Goal: Task Accomplishment & Management: Manage account settings

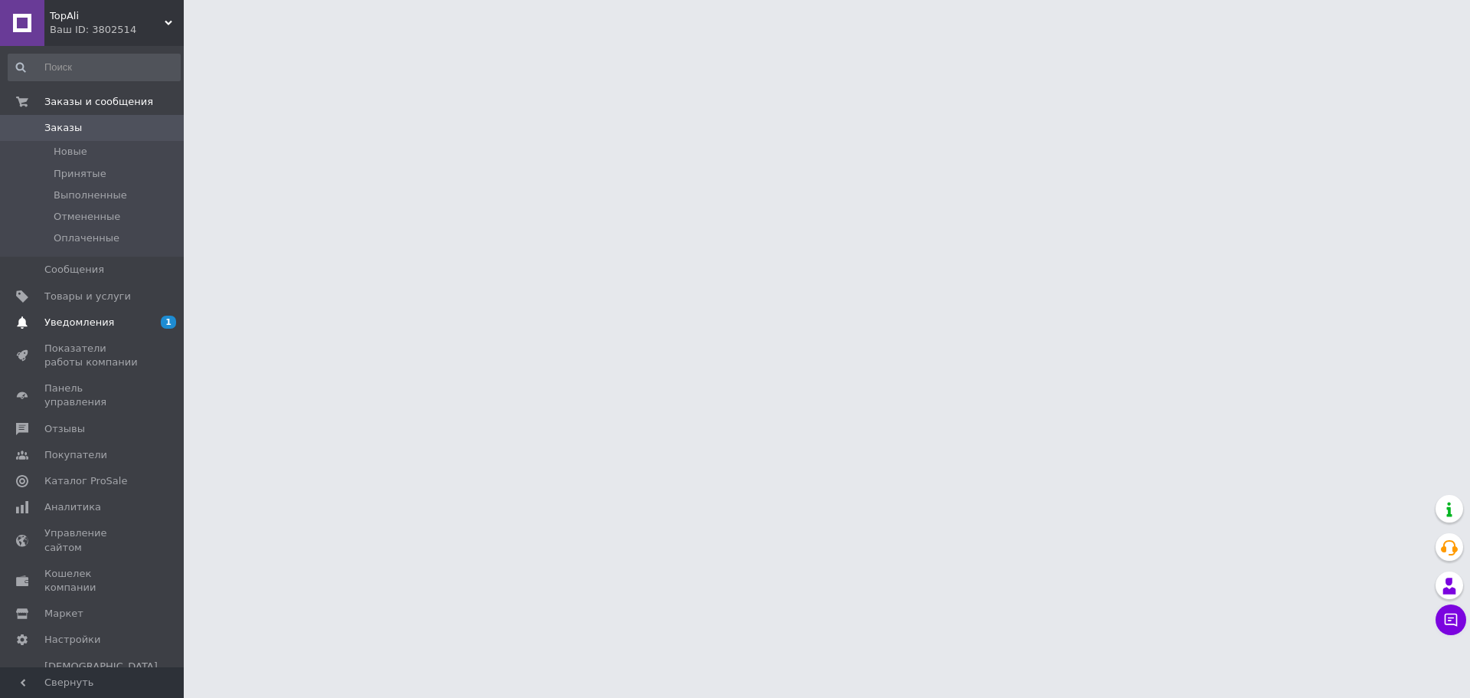
click at [62, 325] on span "Уведомления" at bounding box center [79, 322] width 70 height 14
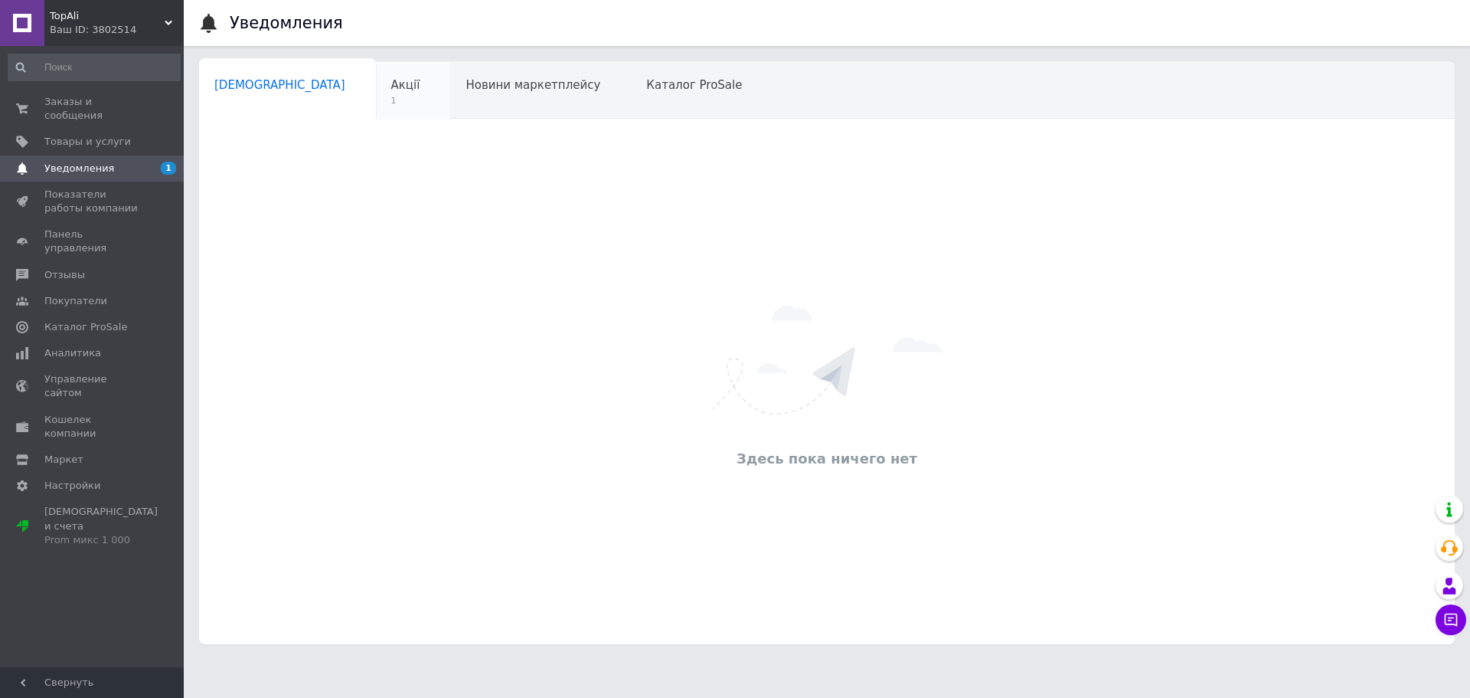
click at [391, 80] on span "Акції" at bounding box center [405, 85] width 29 height 14
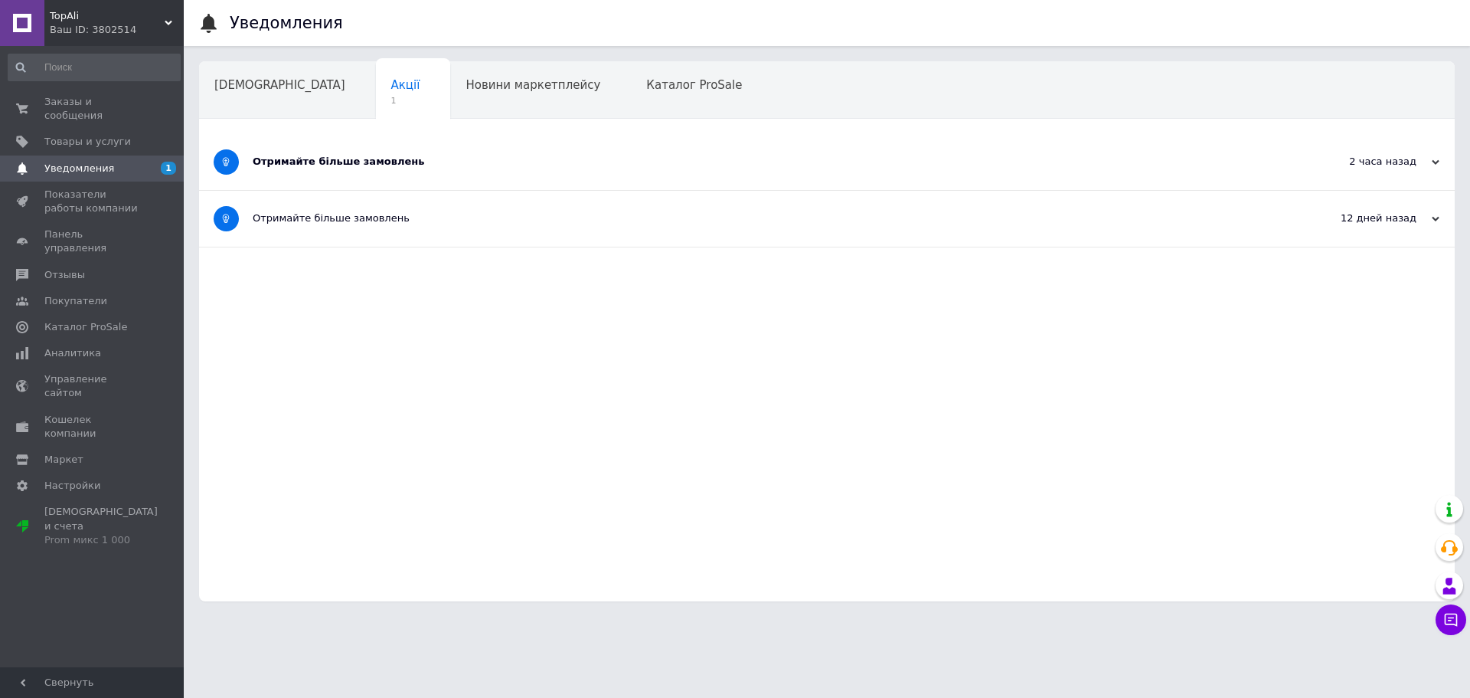
click at [413, 160] on div "Отримайте більше замовлень" at bounding box center [770, 162] width 1034 height 14
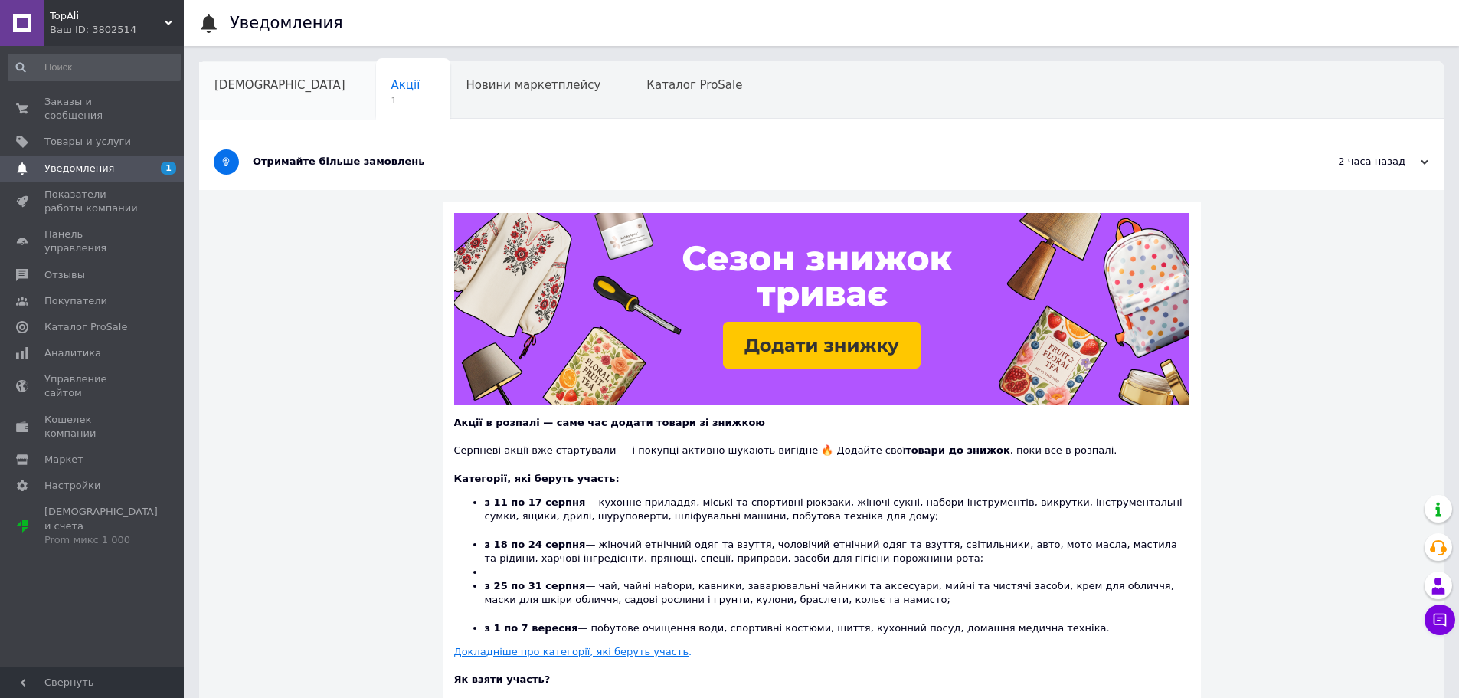
click at [227, 95] on div "[DEMOGRAPHIC_DATA]" at bounding box center [287, 91] width 177 height 58
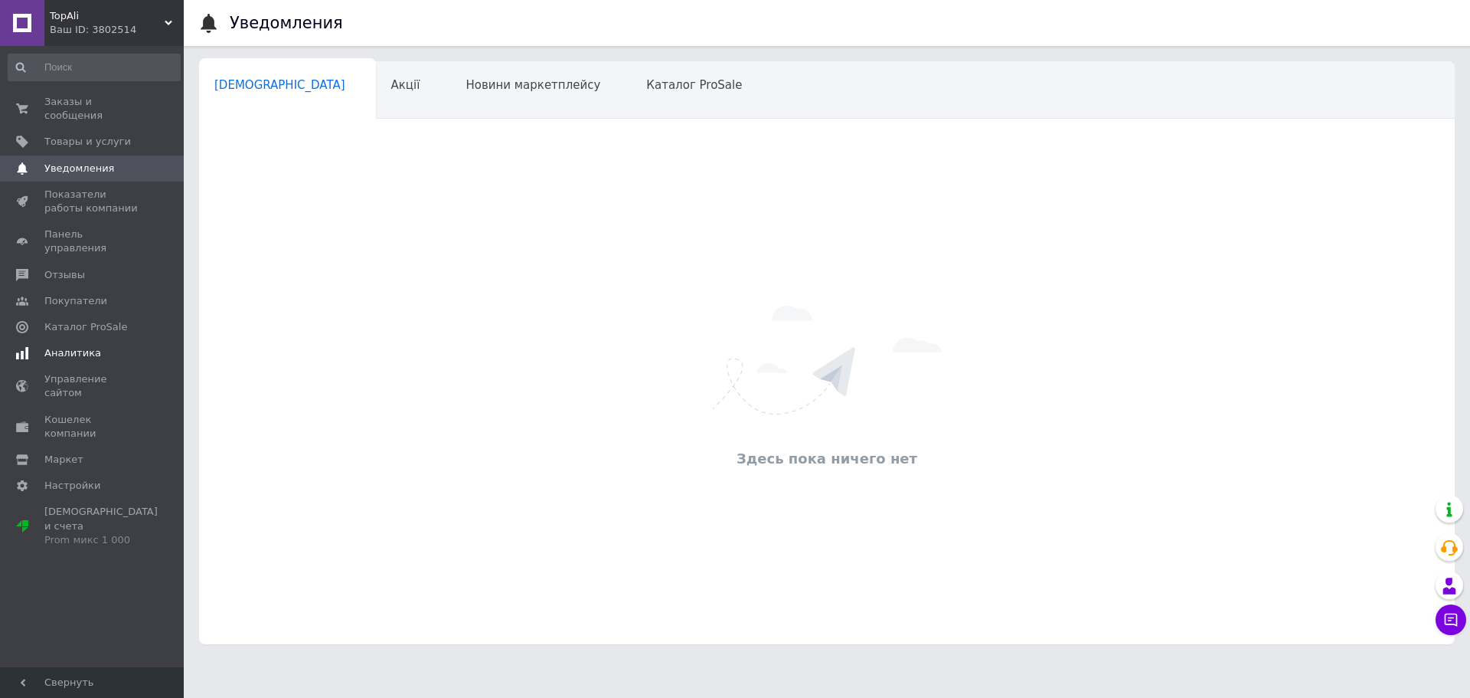
click at [116, 340] on link "Аналитика" at bounding box center [94, 353] width 188 height 26
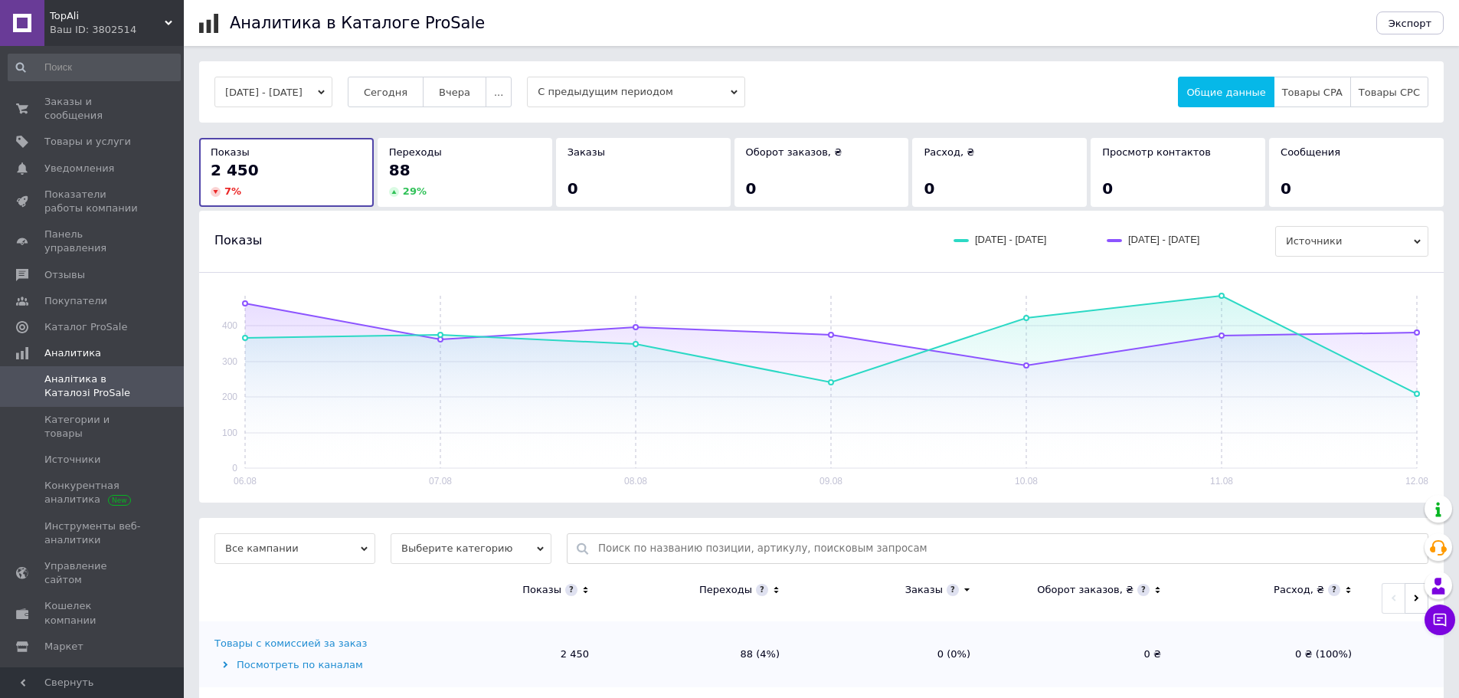
click at [440, 169] on div "88" at bounding box center [465, 169] width 152 height 21
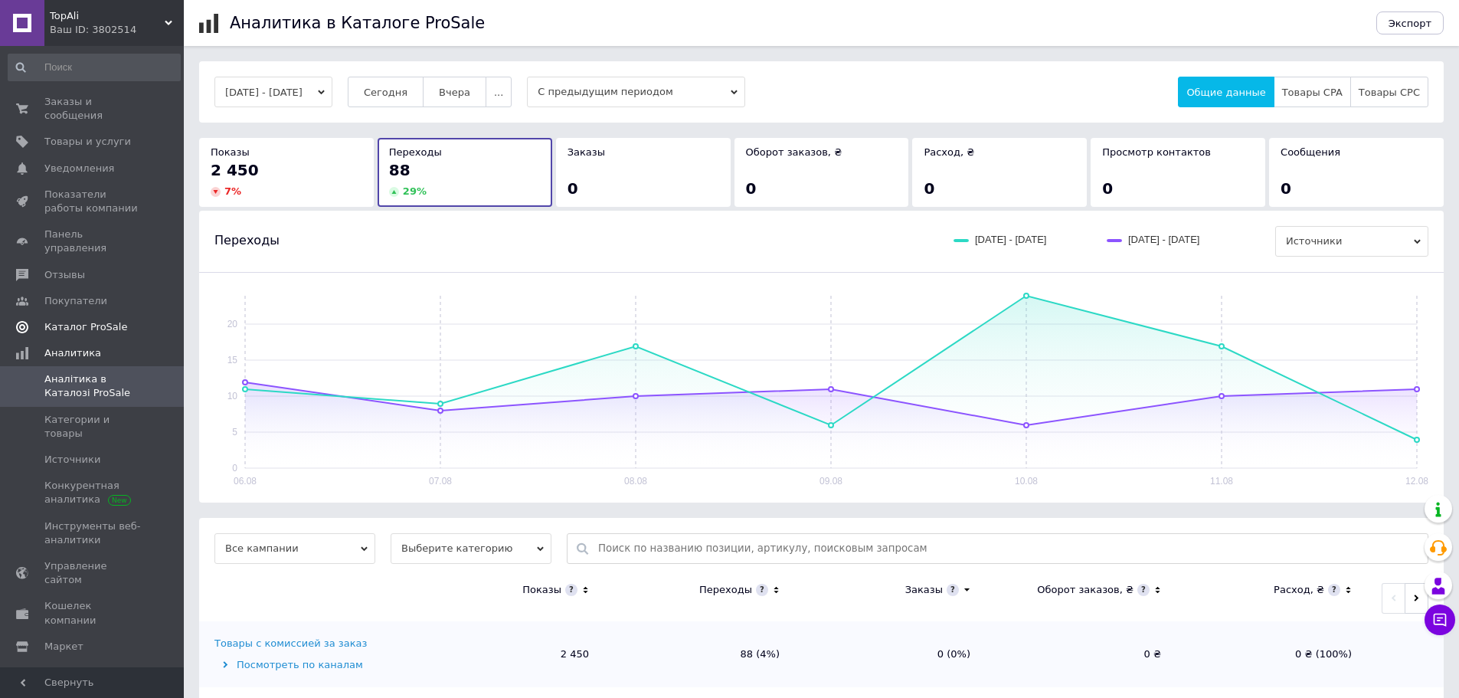
click at [112, 320] on span "Каталог ProSale" at bounding box center [85, 327] width 83 height 14
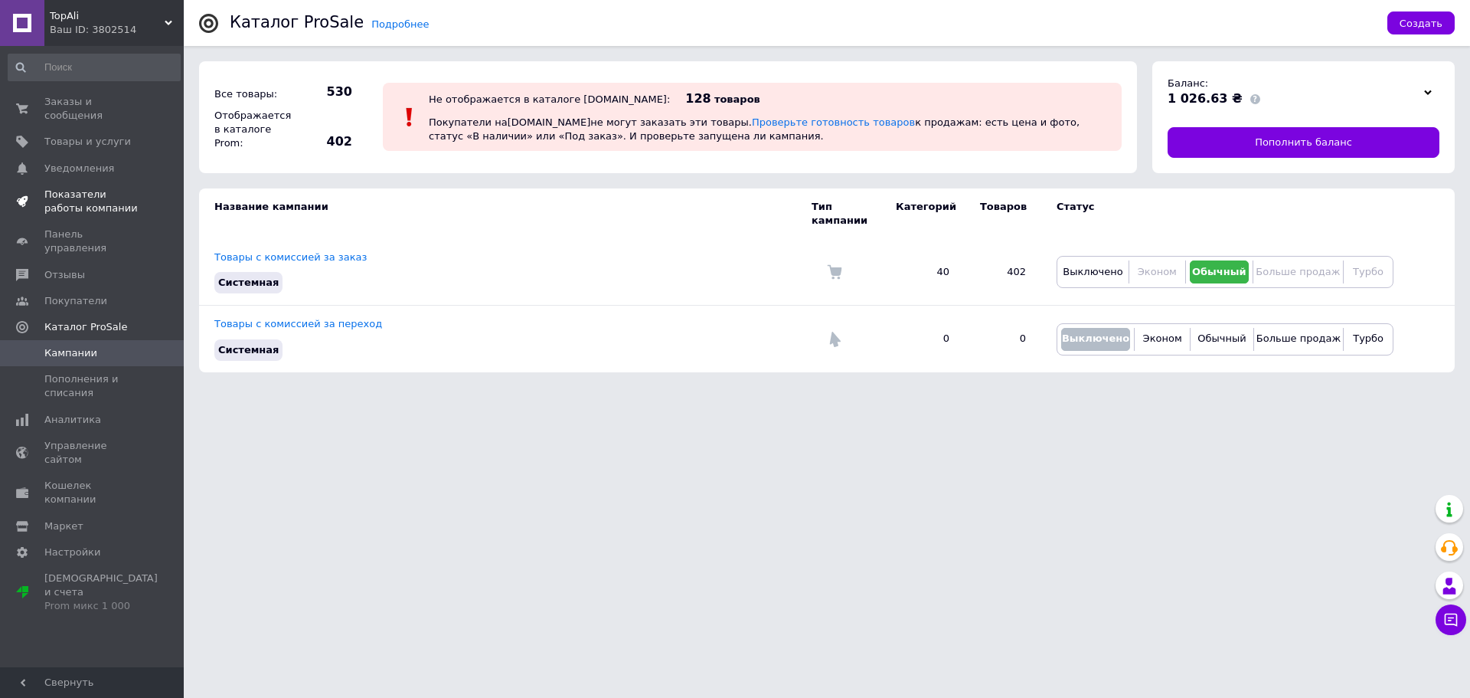
click at [81, 188] on span "Показатели работы компании" at bounding box center [92, 202] width 97 height 28
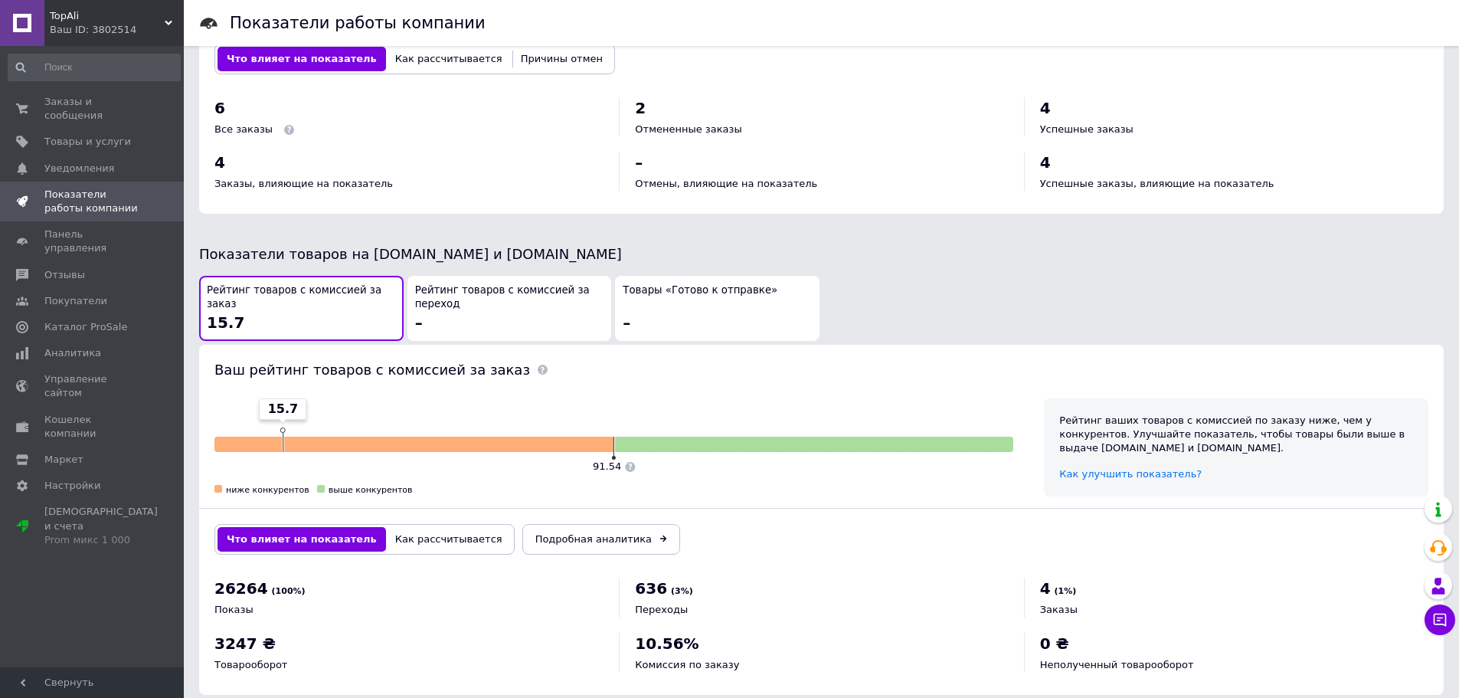
scroll to position [647, 0]
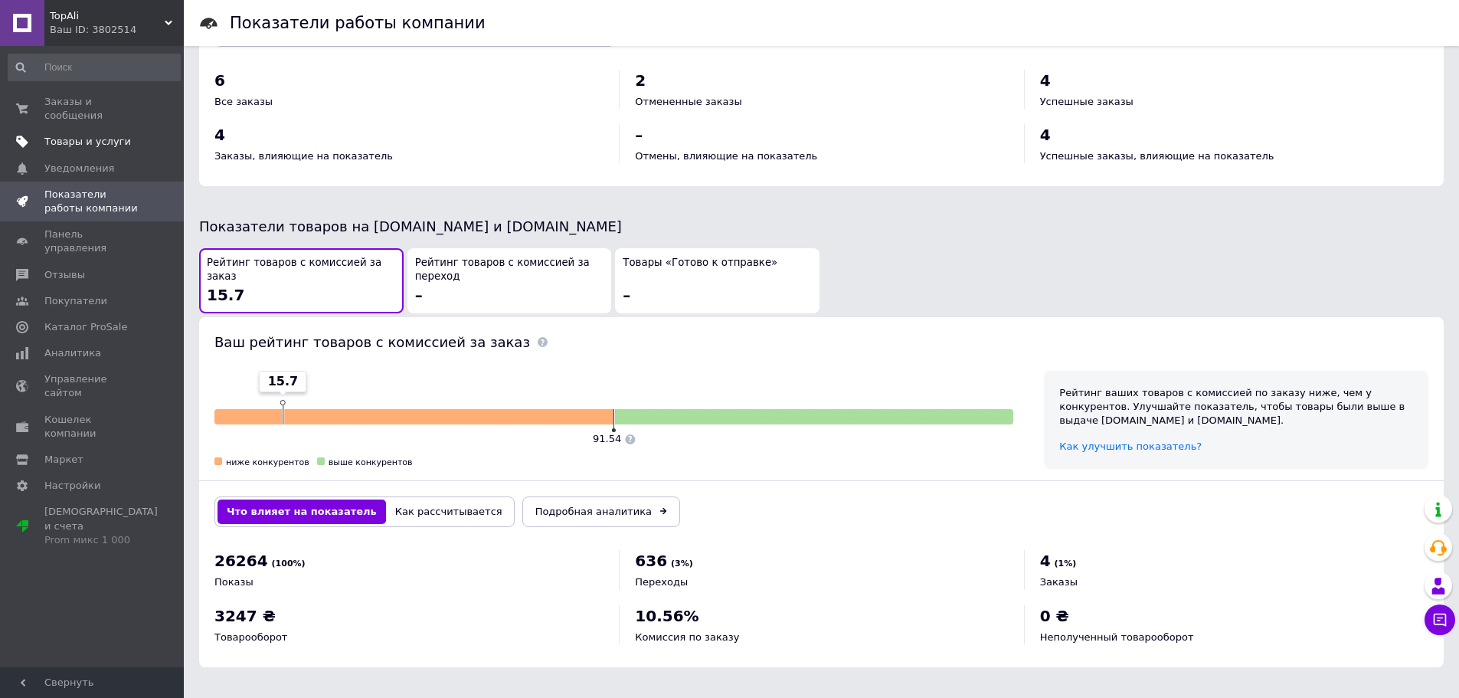
click at [90, 135] on span "Товары и услуги" at bounding box center [87, 142] width 87 height 14
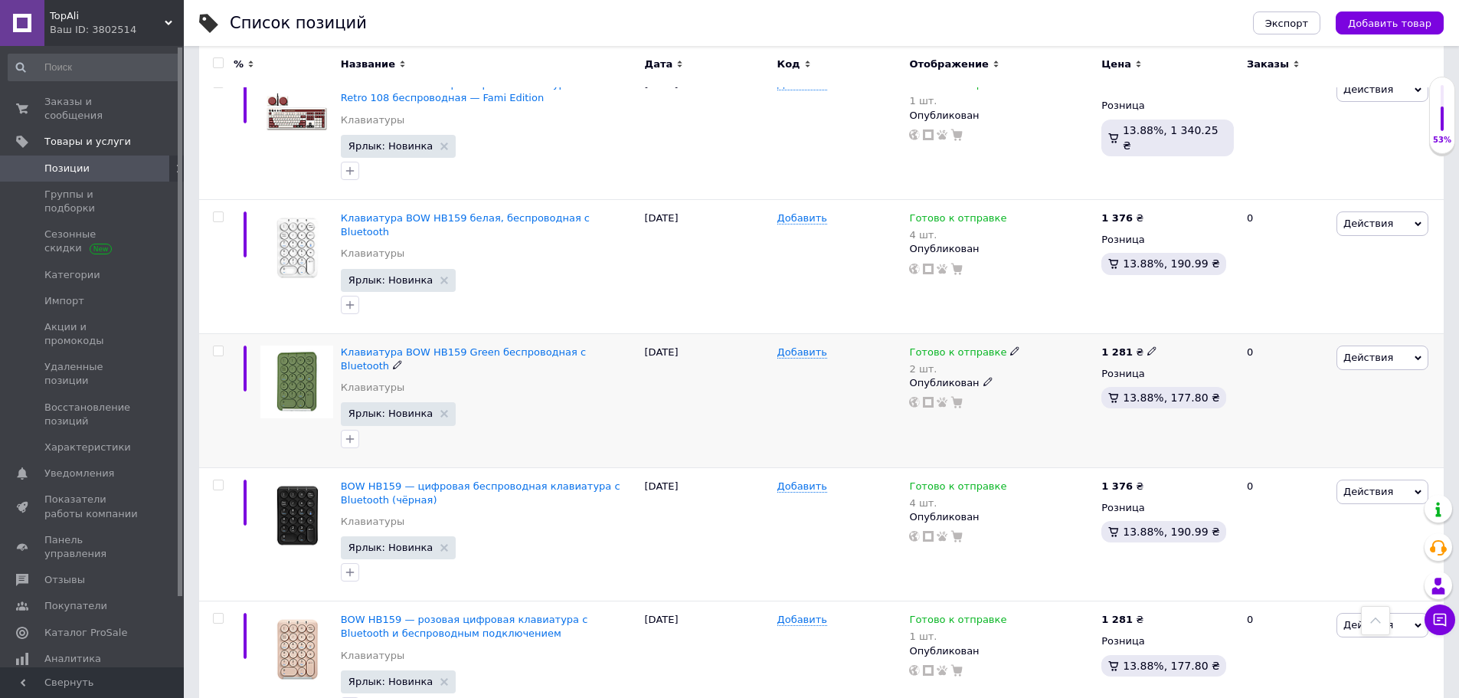
scroll to position [153, 0]
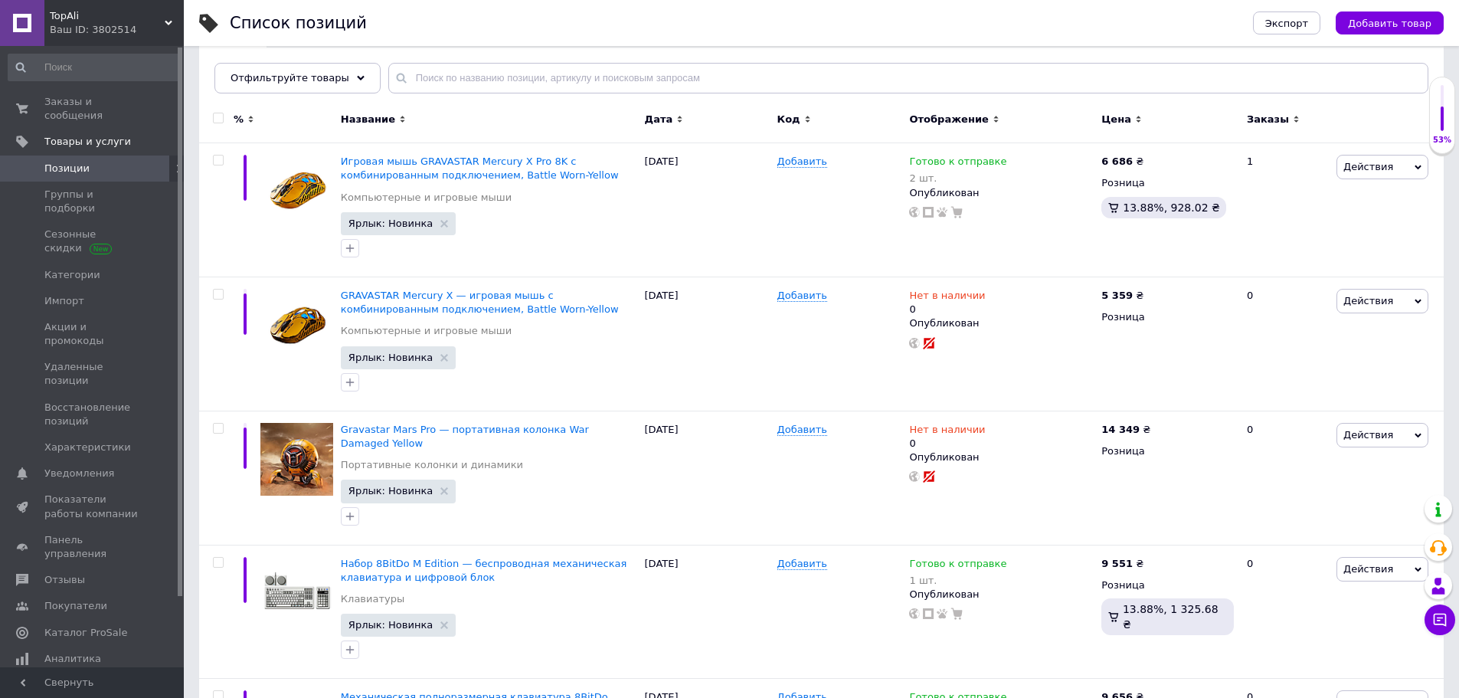
click at [162, 17] on span "TopAli" at bounding box center [107, 16] width 115 height 14
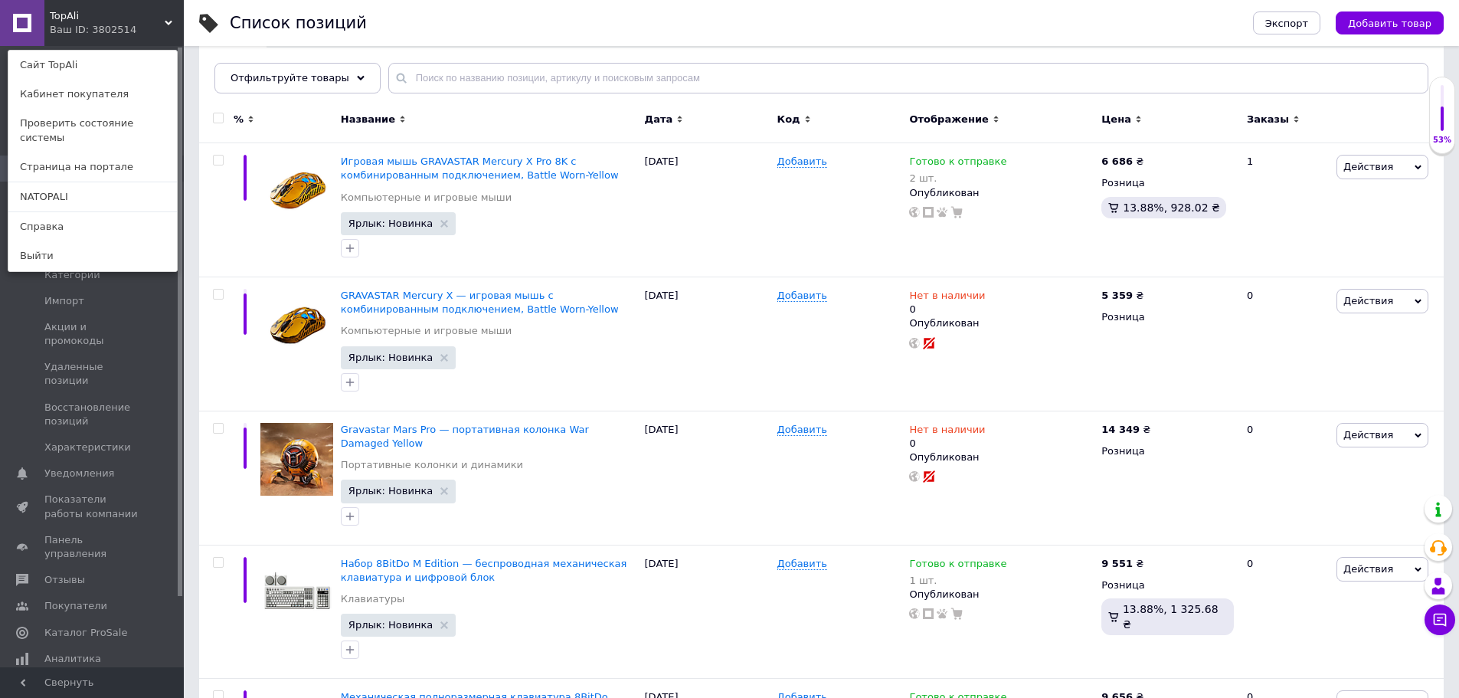
drag, startPoint x: 83, startPoint y: 178, endPoint x: 100, endPoint y: 165, distance: 21.5
click at [84, 182] on link "NATOPALI" at bounding box center [92, 196] width 168 height 29
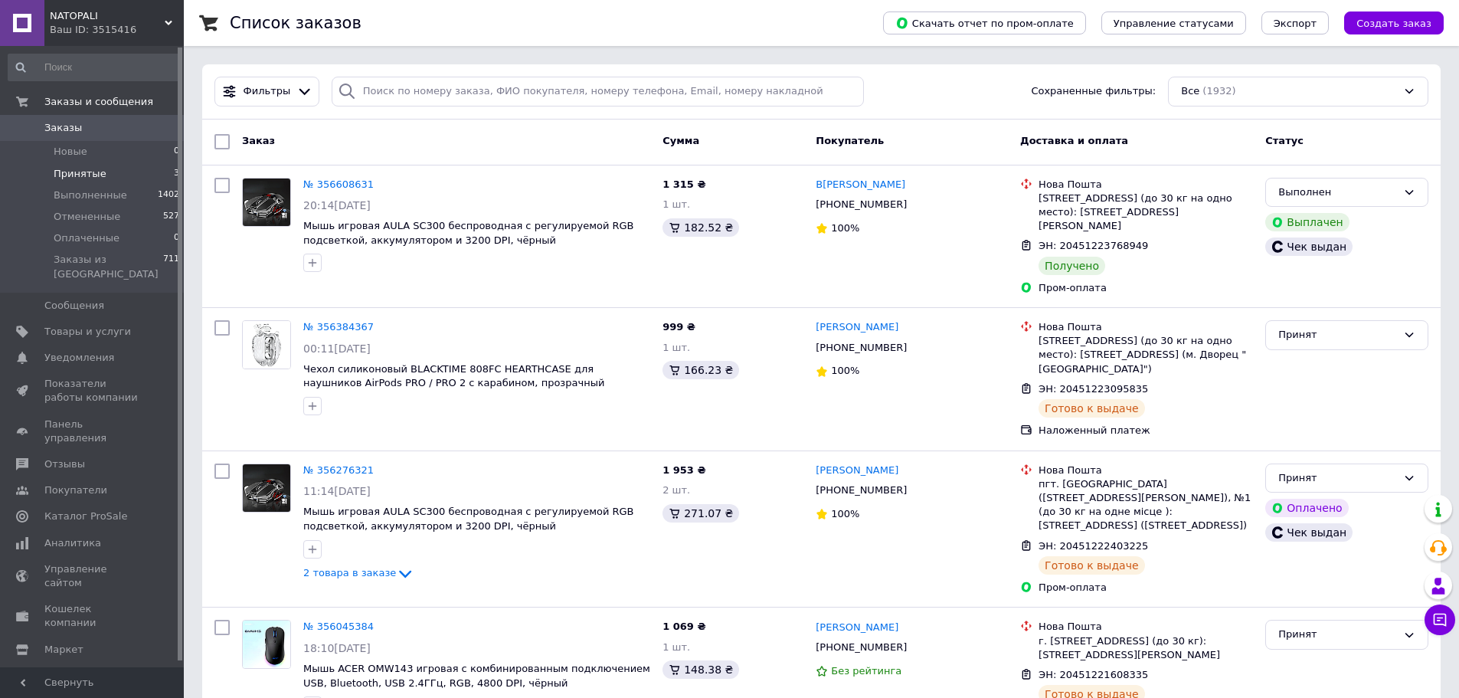
drag, startPoint x: 95, startPoint y: 171, endPoint x: 105, endPoint y: 170, distance: 10.0
click at [96, 171] on span "Принятые" at bounding box center [80, 174] width 53 height 14
